Goal: Check status: Check status

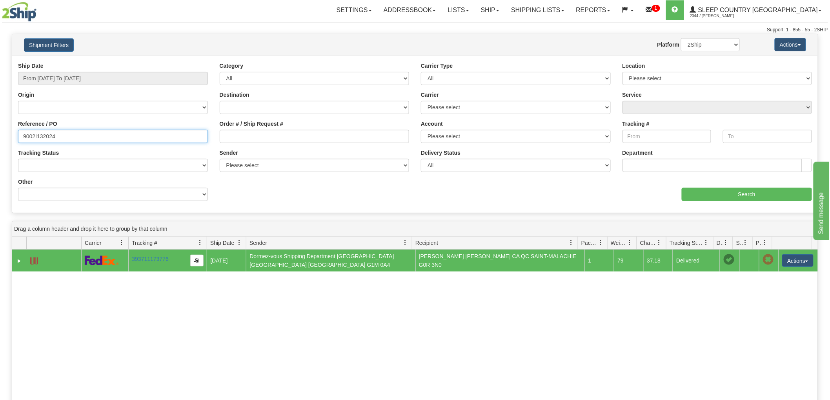
drag, startPoint x: 13, startPoint y: 140, endPoint x: 0, endPoint y: 140, distance: 12.5
click at [0, 140] on div "Please wait... × Confirm Delete Delete Cancel × Confirm Delete Yes No Cancel × …" at bounding box center [415, 292] width 830 height 517
paste input "82I014201*A"
type input "82I014201"
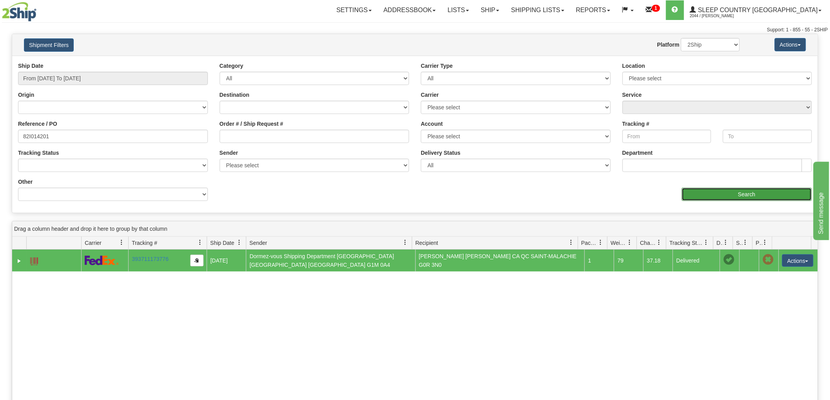
click at [730, 196] on input "Search" at bounding box center [747, 194] width 130 height 13
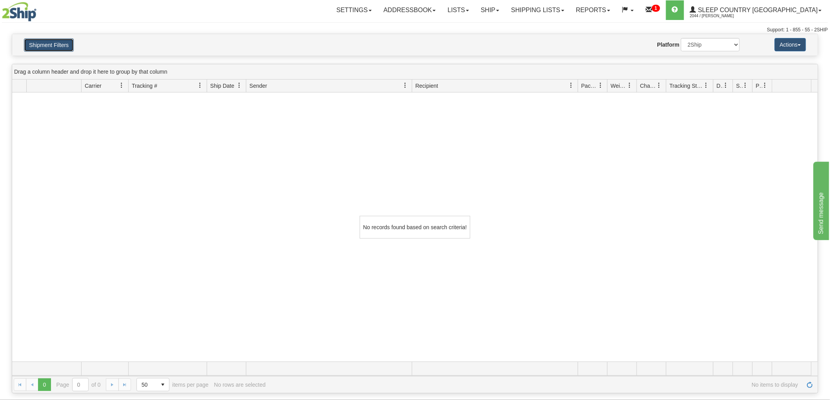
click at [49, 43] on button "Shipment Filters" at bounding box center [49, 44] width 50 height 13
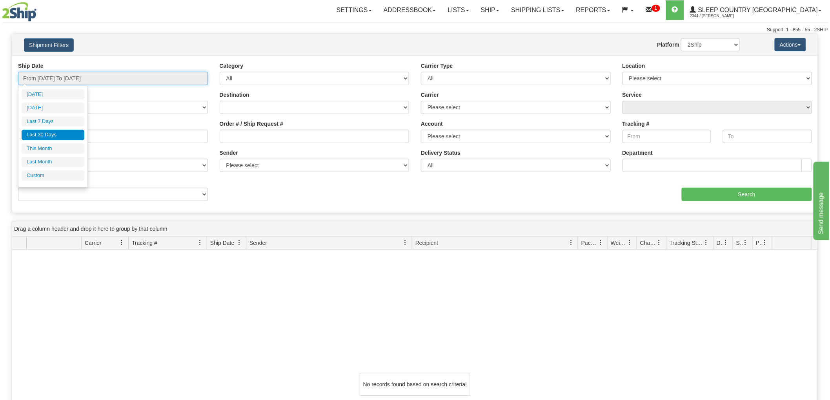
click at [56, 76] on input "From [DATE] To [DATE]" at bounding box center [113, 78] width 190 height 13
type input "[DATE]"
click at [49, 78] on input "From [DATE] To [DATE]" at bounding box center [113, 78] width 190 height 13
type input "[DATE]"
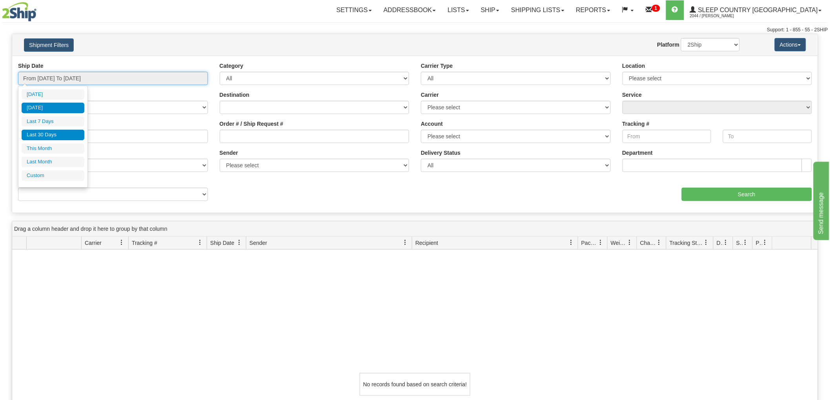
type input "[DATE]"
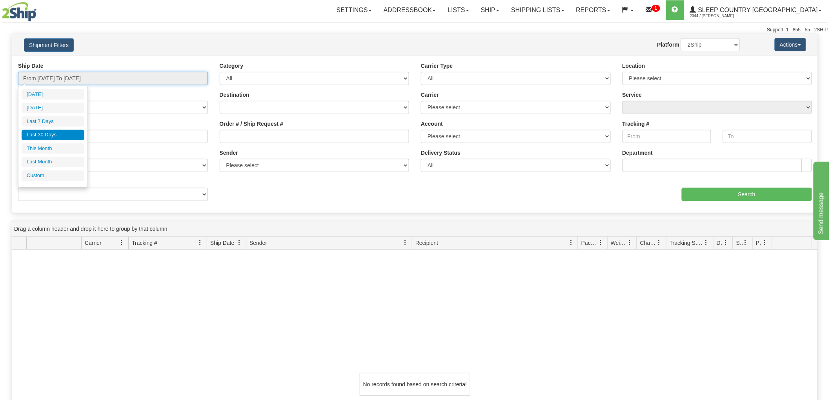
type input "[DATE]"
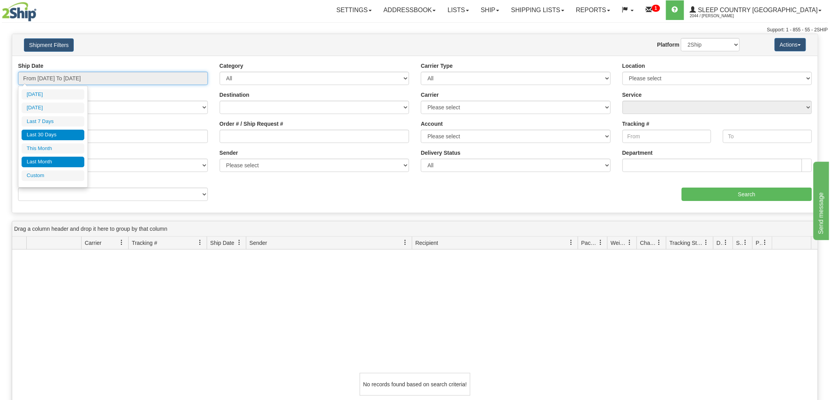
type input "[DATE]"
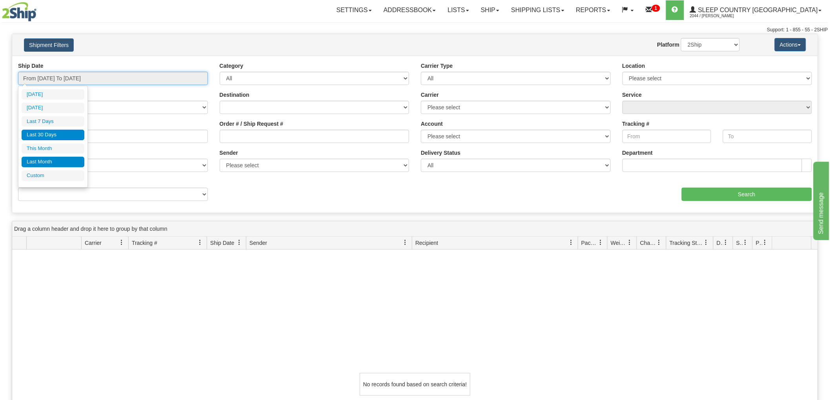
type input "[DATE]"
click at [40, 176] on li "Custom" at bounding box center [53, 176] width 63 height 11
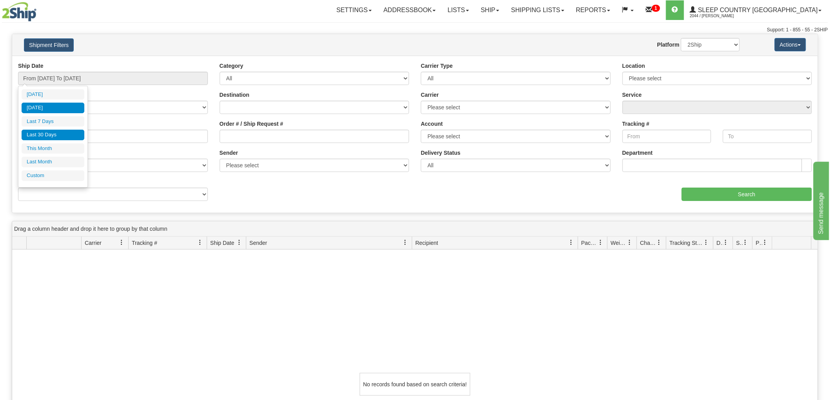
type input "[DATE]"
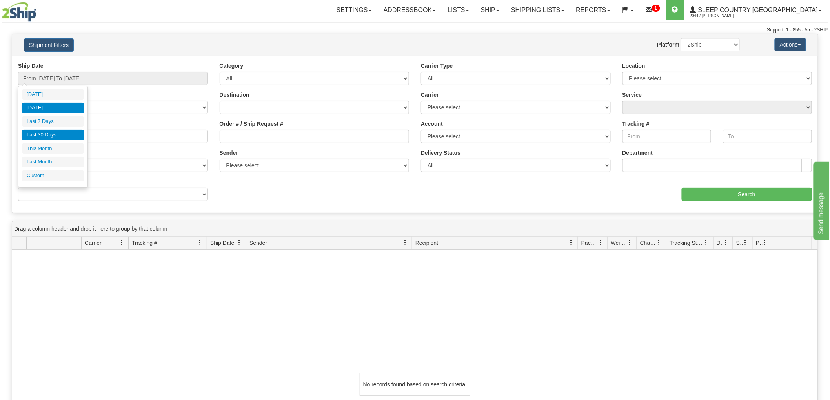
type input "[DATE]"
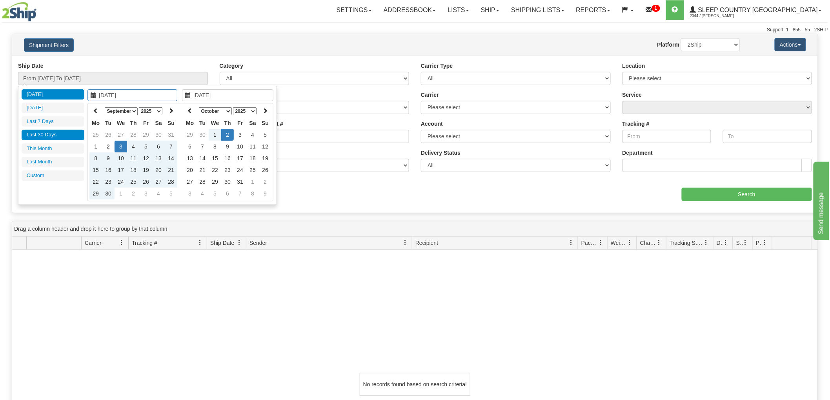
type input "[DATE]"
click at [111, 131] on td "26" at bounding box center [108, 135] width 13 height 12
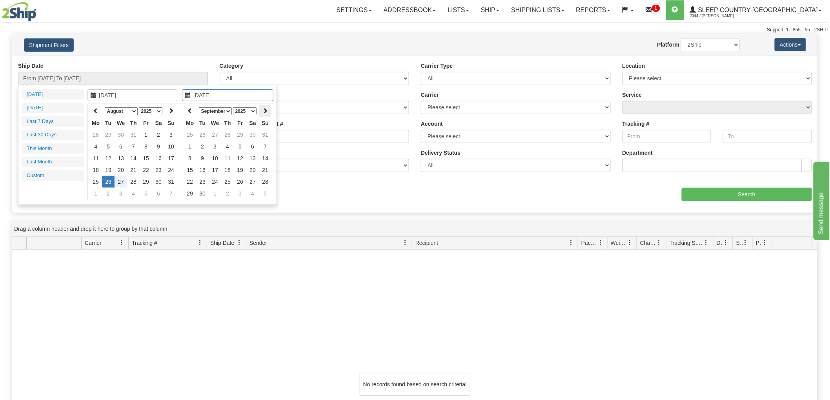
click at [264, 112] on icon at bounding box center [264, 110] width 5 height 5
type input "[DATE]"
click at [240, 134] on td "3" at bounding box center [240, 135] width 13 height 12
type input "From [DATE] To [DATE]"
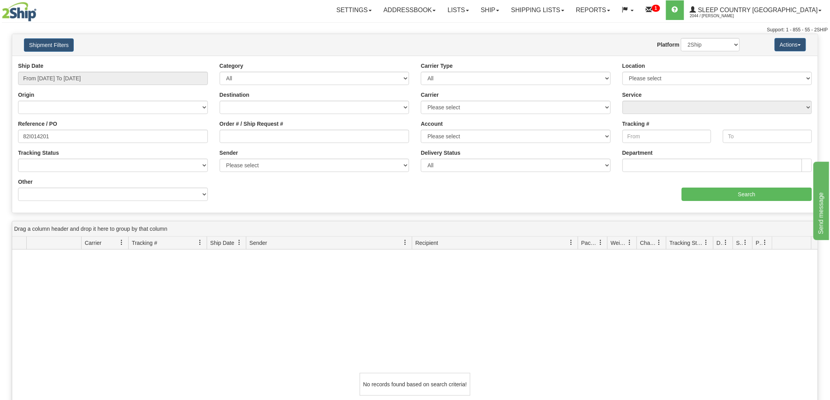
click at [756, 206] on div "Ship Date From [DATE] To [DATE] Category All Inbound Outbound Carrier Type All …" at bounding box center [414, 134] width 805 height 145
click at [735, 198] on input "Search" at bounding box center [747, 194] width 130 height 13
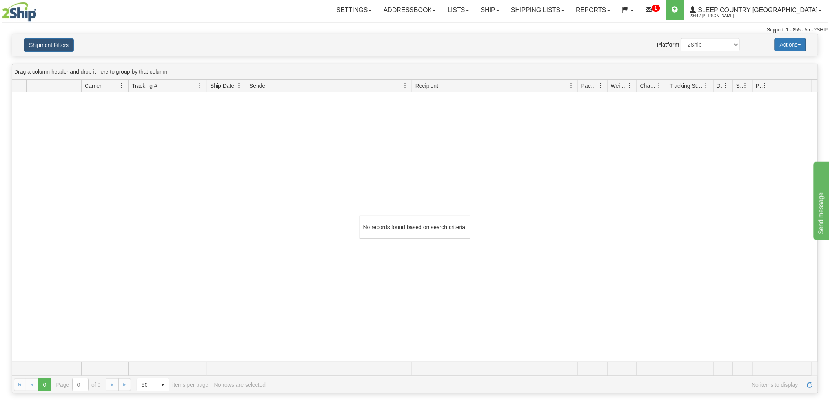
click at [789, 42] on button "Actions" at bounding box center [790, 44] width 31 height 13
click at [710, 43] on select "2Ship Imported" at bounding box center [710, 44] width 59 height 13
select select "1"
click at [681, 38] on select "2Ship Imported" at bounding box center [710, 44] width 59 height 13
click at [73, 44] on button "Shipment Filters" at bounding box center [49, 44] width 50 height 13
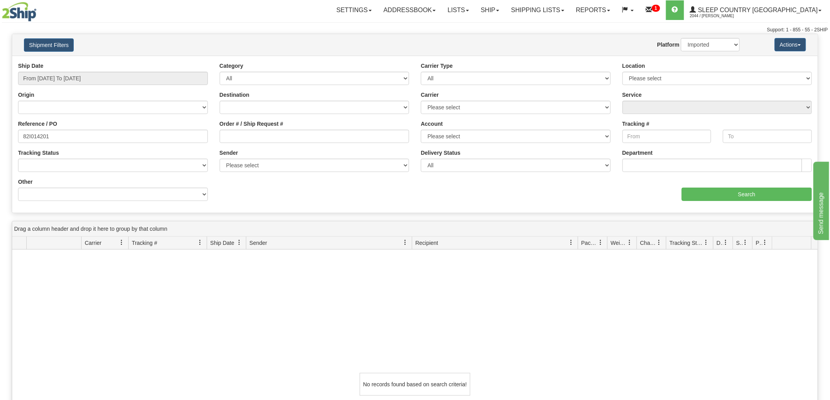
drag, startPoint x: 230, startPoint y: 304, endPoint x: 226, endPoint y: 296, distance: 8.8
click at [229, 300] on div "No records found based on search criteria!" at bounding box center [414, 384] width 805 height 269
